Goal: Find specific page/section: Find specific page/section

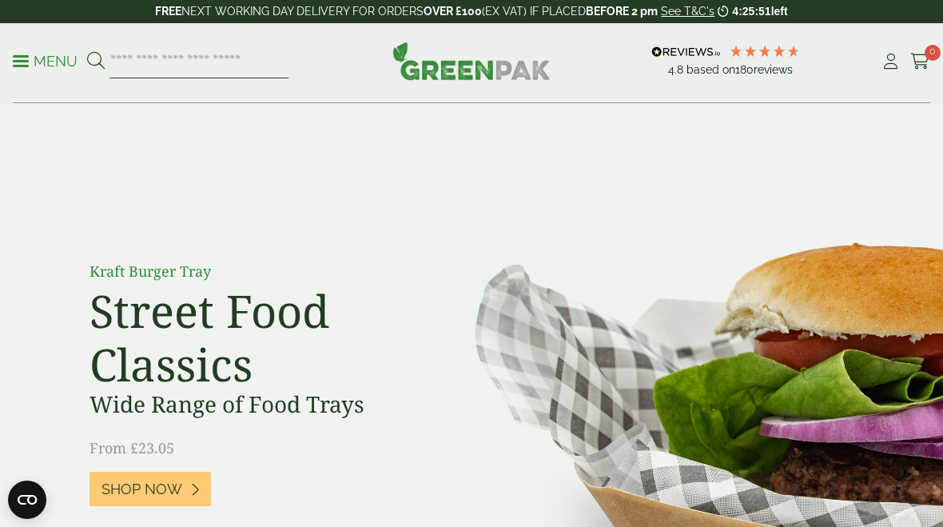
click at [221, 58] on input "search" at bounding box center [199, 62] width 179 height 34
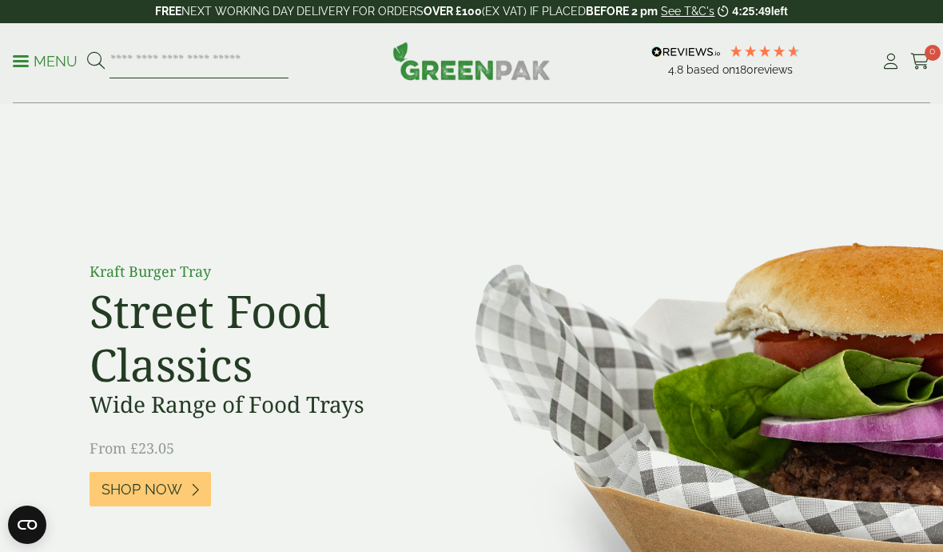
click at [193, 62] on input "search" at bounding box center [199, 62] width 179 height 34
paste input "**********"
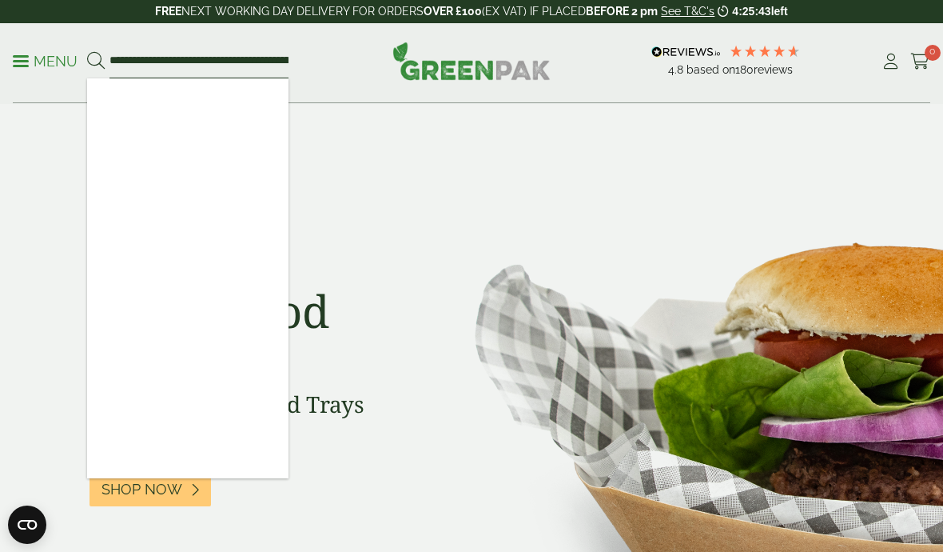
type input "**********"
click at [91, 57] on icon at bounding box center [96, 61] width 18 height 18
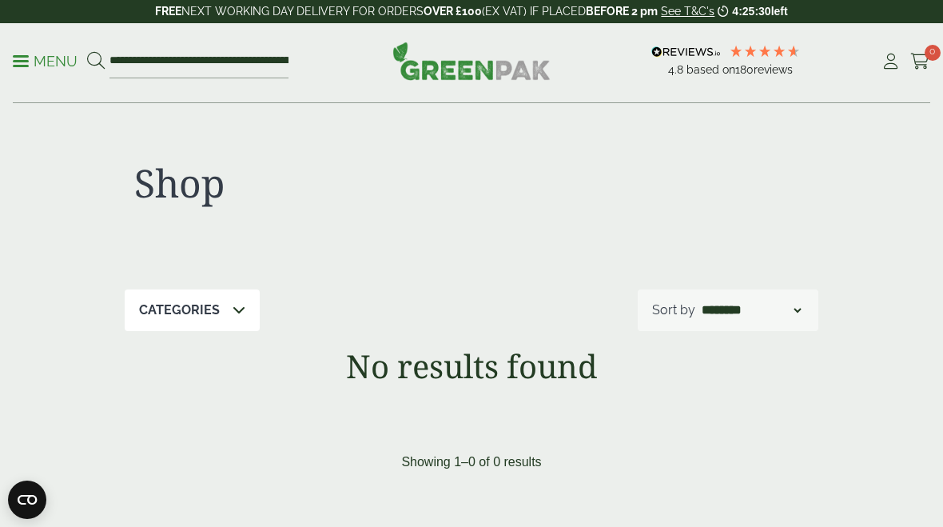
click at [92, 54] on icon at bounding box center [96, 61] width 18 height 18
click at [90, 51] on button at bounding box center [96, 61] width 18 height 21
click at [49, 61] on p "Menu" at bounding box center [45, 61] width 65 height 19
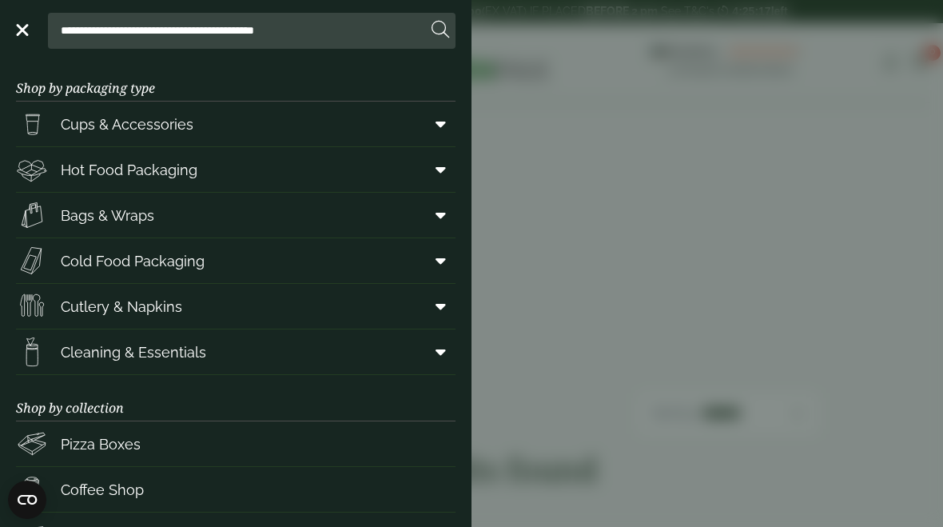
click at [91, 176] on span "Hot Food Packaging" at bounding box center [129, 170] width 137 height 22
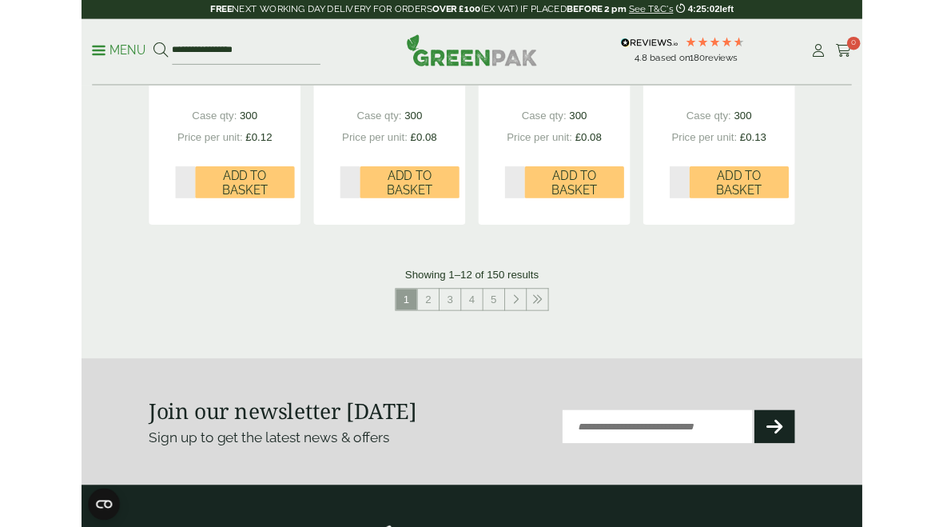
scroll to position [1939, 0]
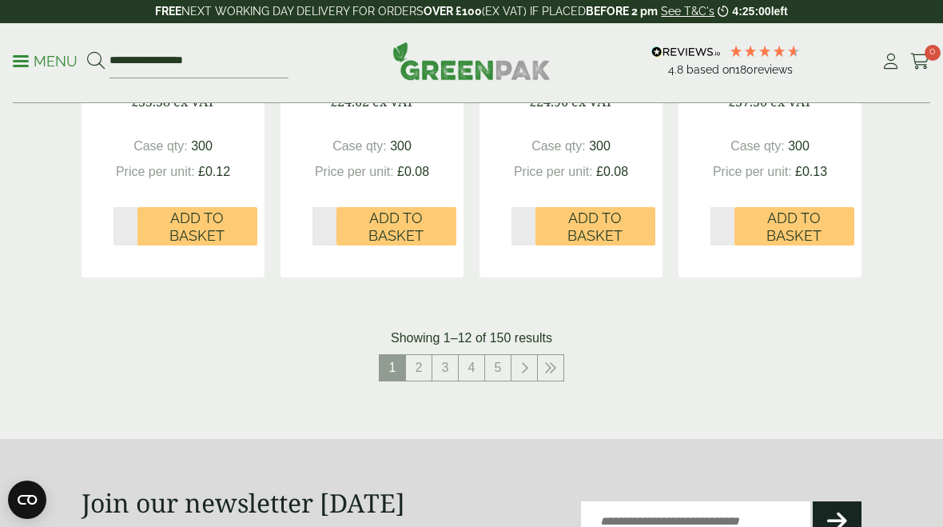
click at [560, 361] on link at bounding box center [551, 368] width 26 height 26
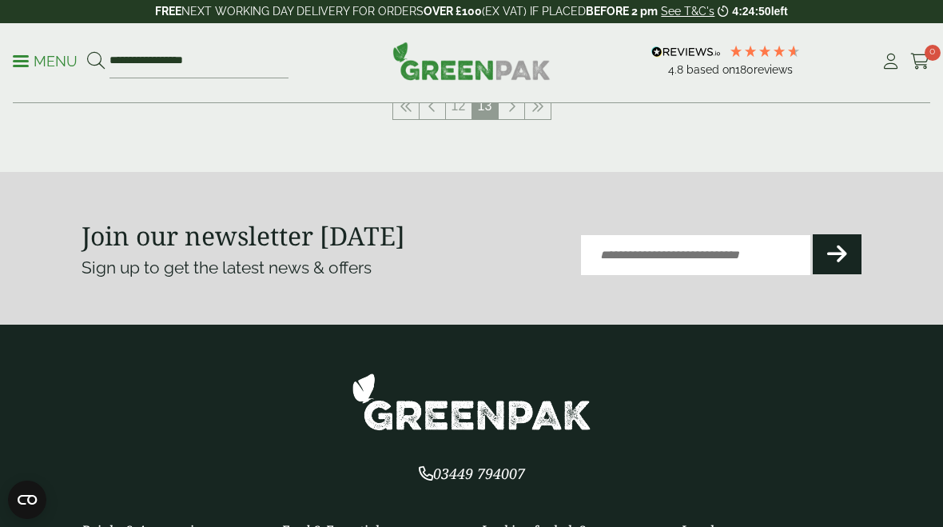
scroll to position [1660, 0]
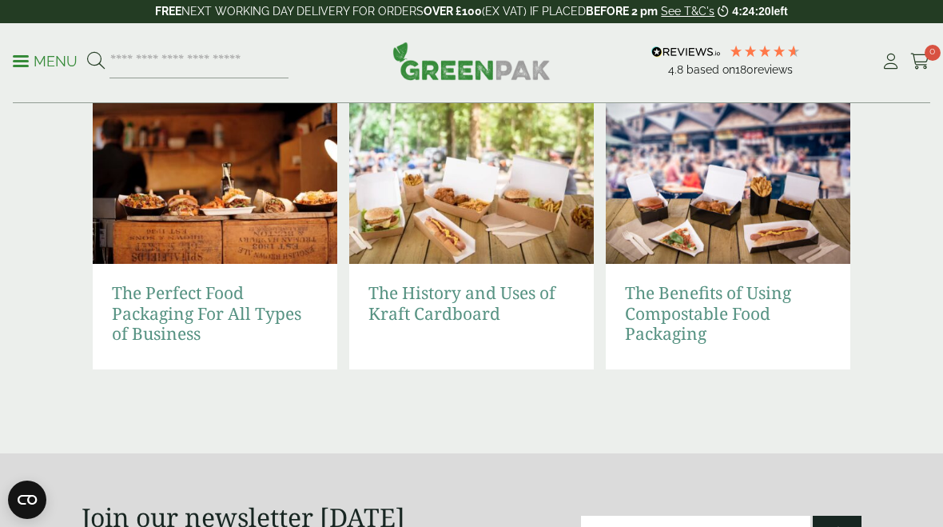
scroll to position [3464, 0]
